Goal: Task Accomplishment & Management: Complete application form

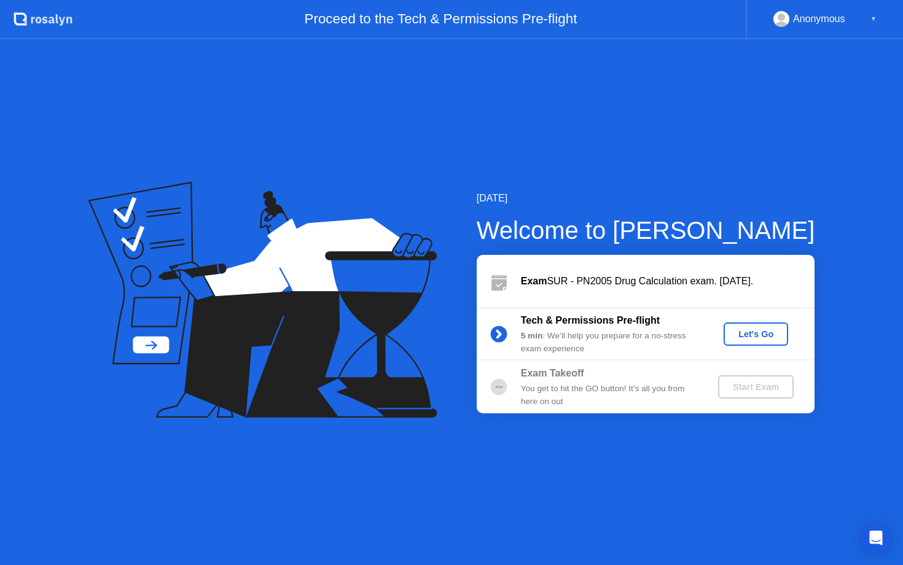
click at [754, 327] on button "Let's Go" at bounding box center [755, 333] width 64 height 23
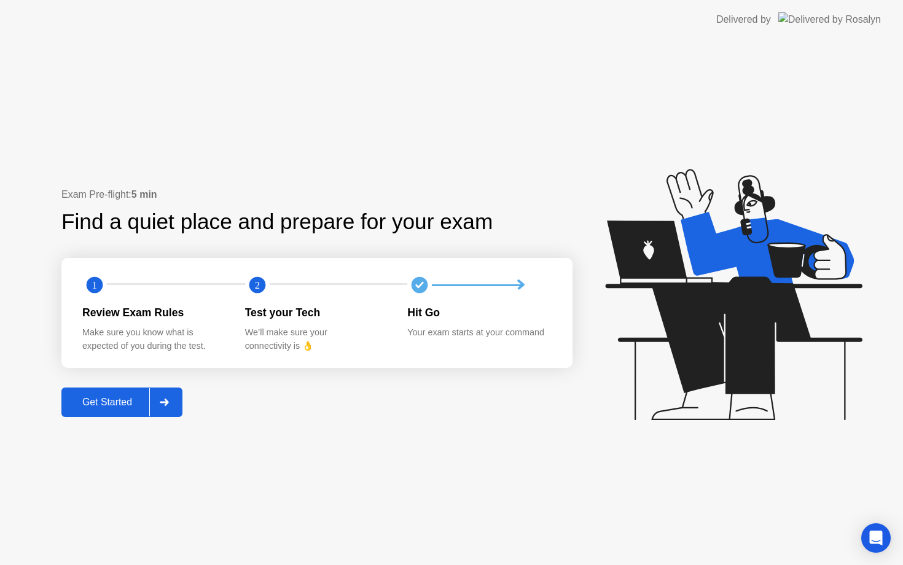
click at [111, 397] on div "Get Started" at bounding box center [107, 402] width 84 height 11
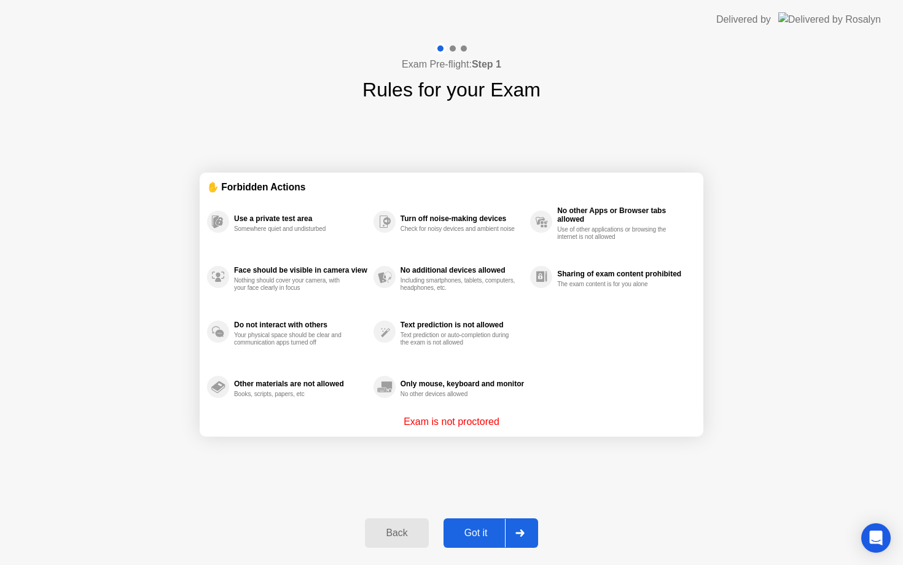
click at [477, 536] on div "Got it" at bounding box center [476, 533] width 58 height 11
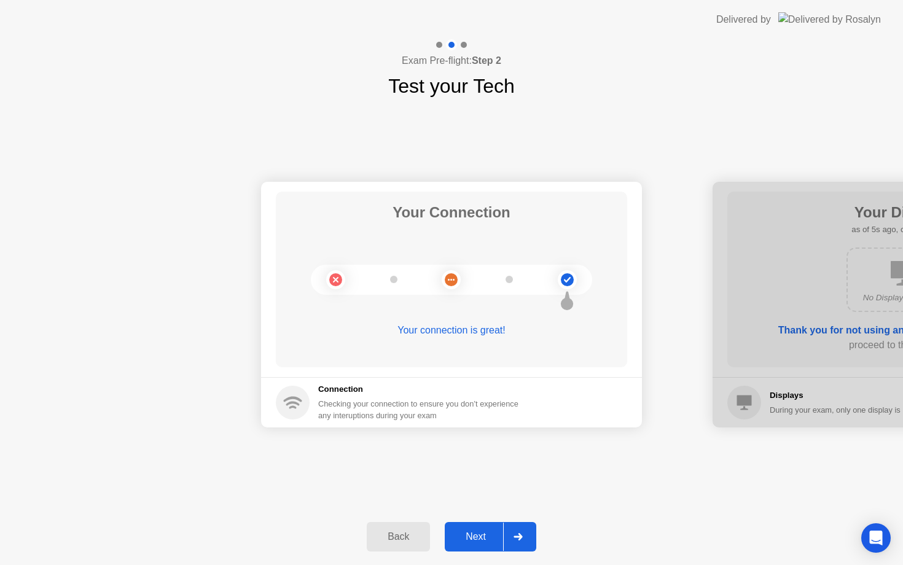
click at [477, 536] on div "Next" at bounding box center [475, 536] width 55 height 11
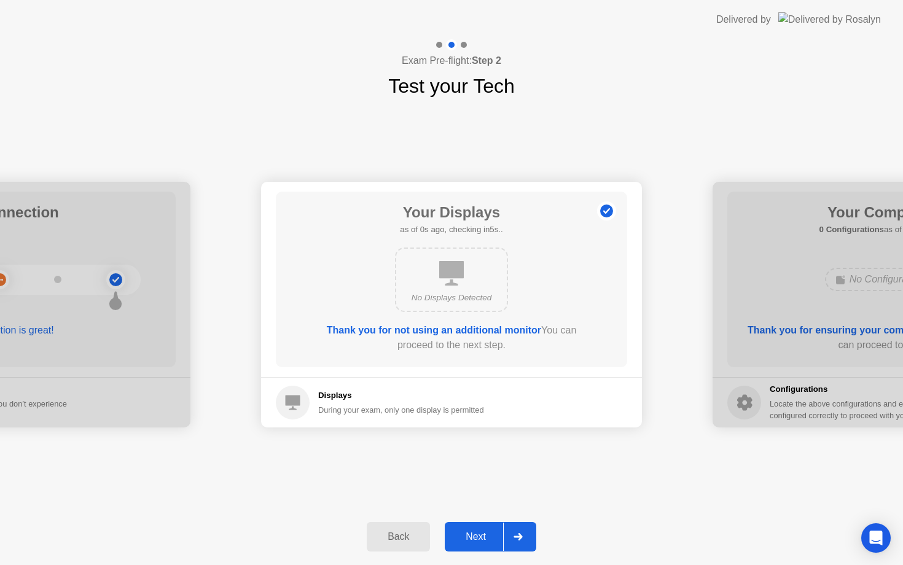
click at [477, 536] on div "Next" at bounding box center [475, 536] width 55 height 11
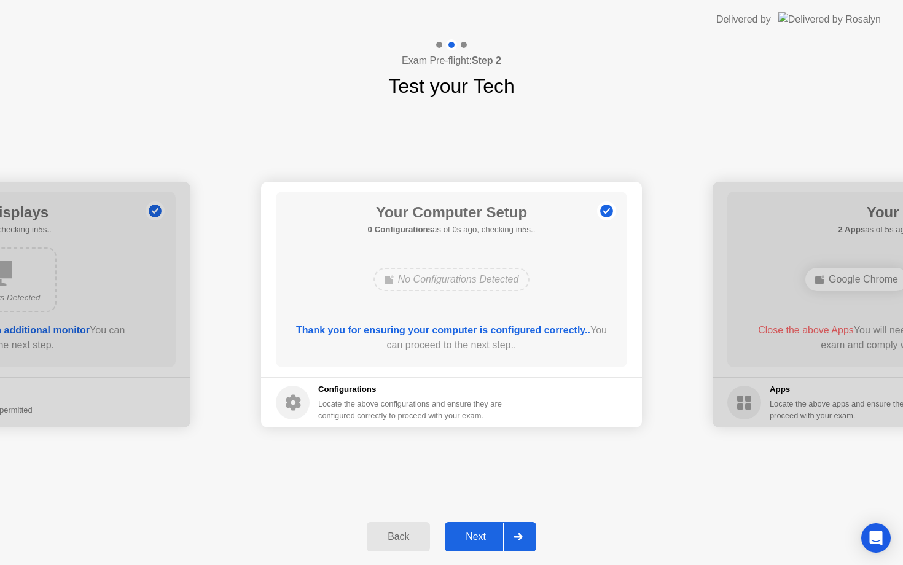
click at [477, 536] on div "Next" at bounding box center [475, 536] width 55 height 11
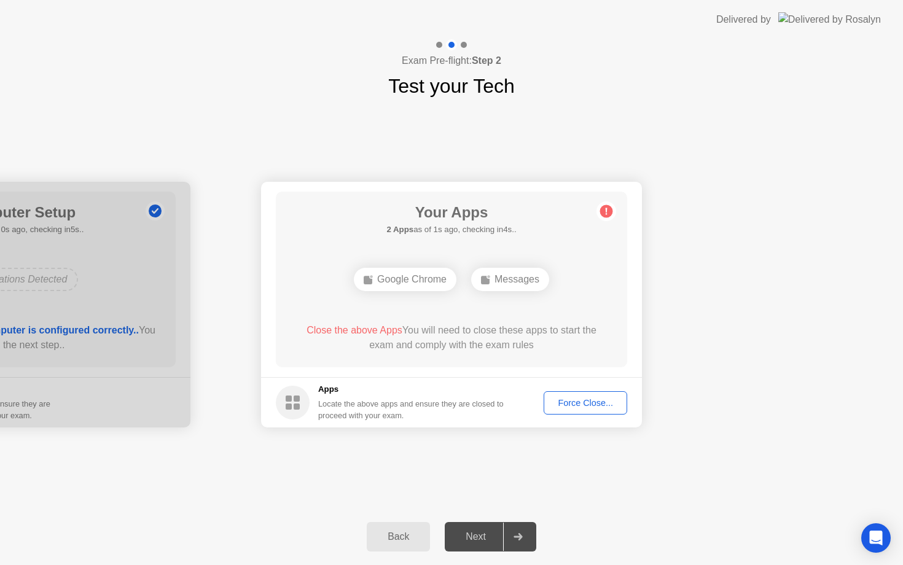
click at [600, 398] on div "Force Close..." at bounding box center [585, 403] width 75 height 10
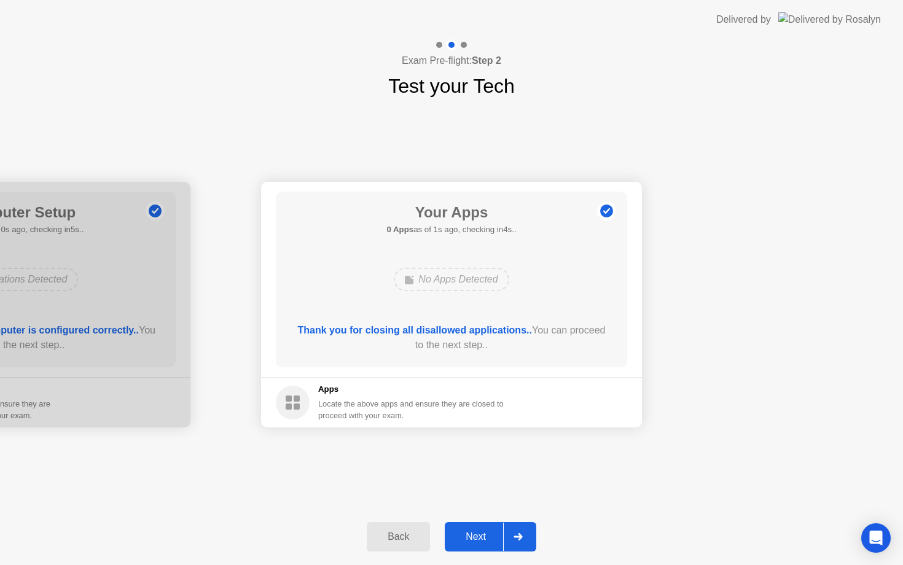
click at [481, 531] on div "Next" at bounding box center [475, 536] width 55 height 11
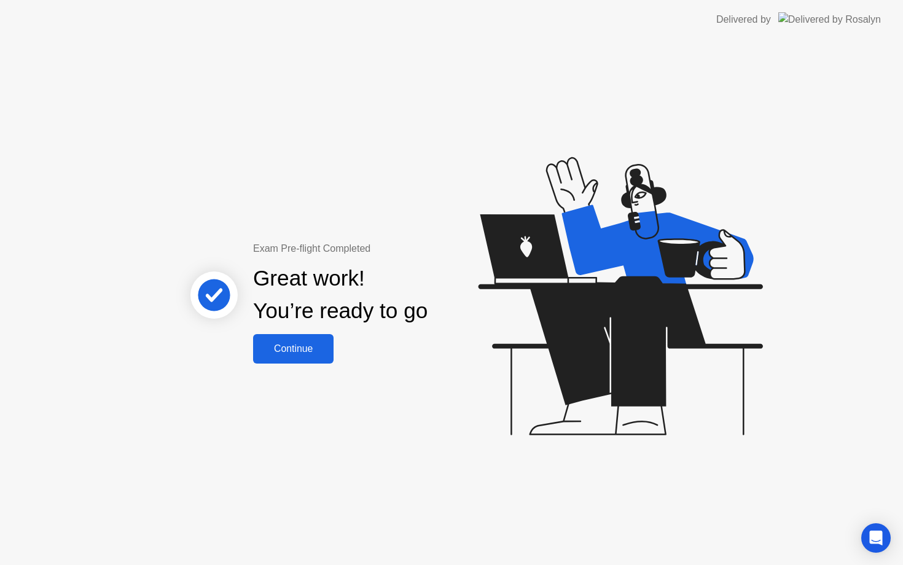
click at [317, 348] on div "Continue" at bounding box center [293, 348] width 73 height 11
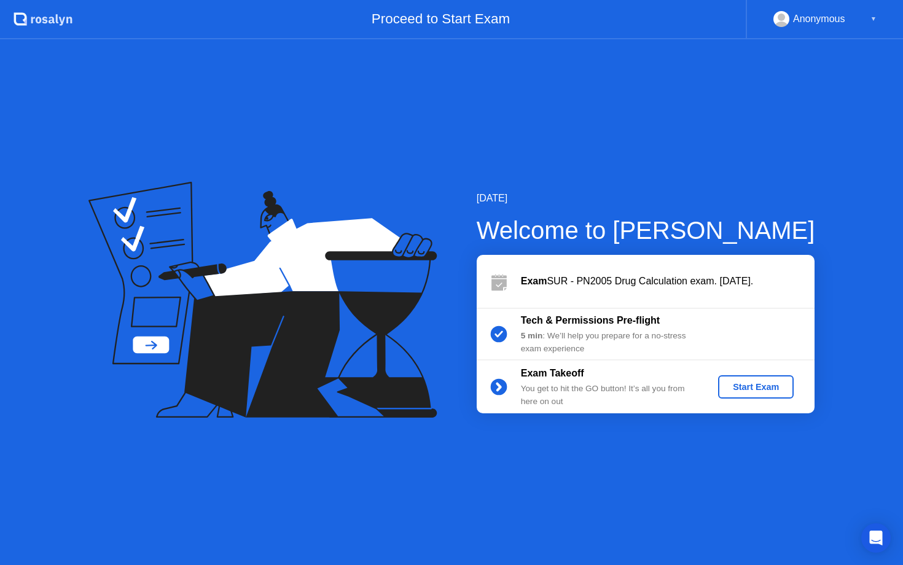
click at [736, 389] on div "Start Exam" at bounding box center [756, 387] width 66 height 10
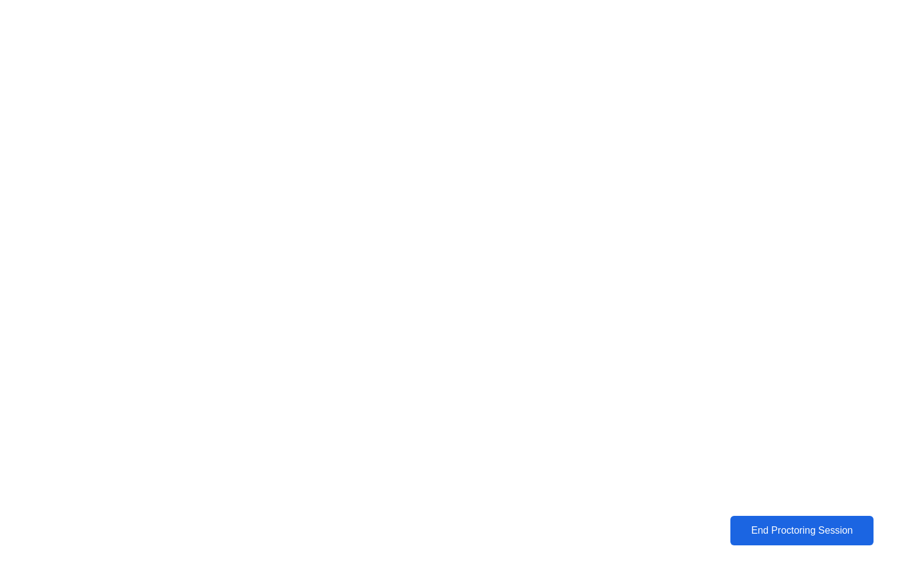
click at [752, 526] on div "End Proctoring Session" at bounding box center [802, 530] width 148 height 12
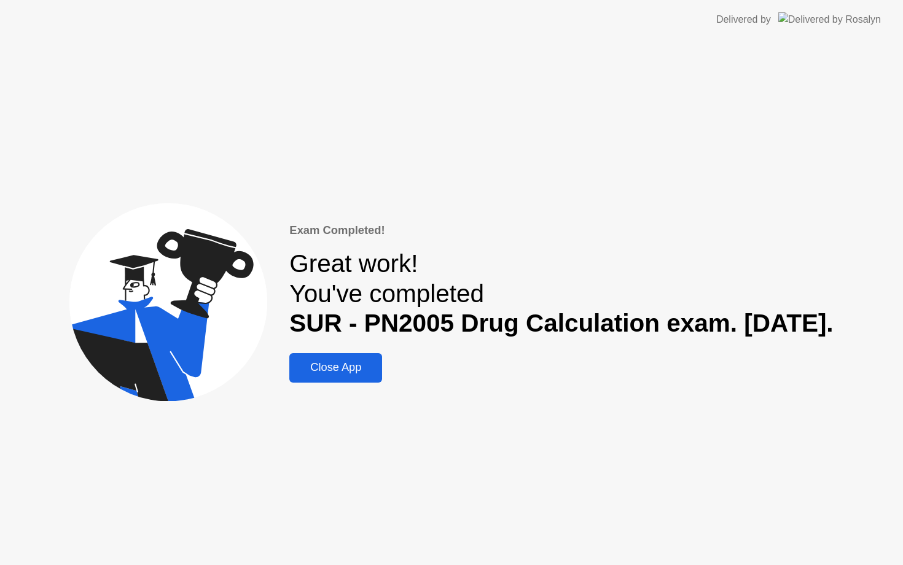
click at [319, 366] on div "Close App" at bounding box center [335, 367] width 85 height 13
